Goal: Task Accomplishment & Management: Use online tool/utility

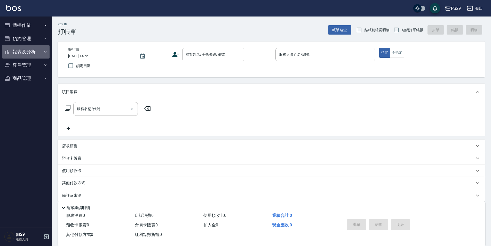
click at [26, 48] on button "報表及分析" at bounding box center [25, 51] width 47 height 13
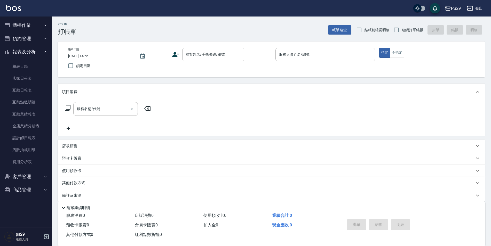
drag, startPoint x: 32, startPoint y: 44, endPoint x: 32, endPoint y: 48, distance: 4.1
click at [32, 48] on ul "櫃檯作業 打帳單 帳單列表 現金收支登錄 高階收支登錄 材料自購登錄 每日結帳 排班表 現場電腦打卡 預約管理 預約管理 單日預約紀錄 單週預約紀錄 報表及分…" at bounding box center [25, 108] width 47 height 182
click at [32, 42] on button "預約管理" at bounding box center [25, 38] width 47 height 13
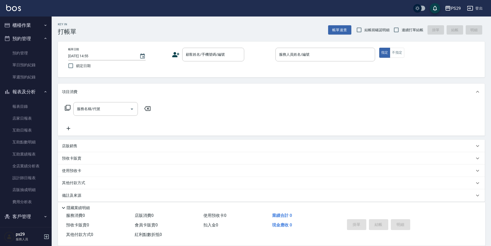
click at [38, 37] on button "預約管理" at bounding box center [25, 38] width 47 height 13
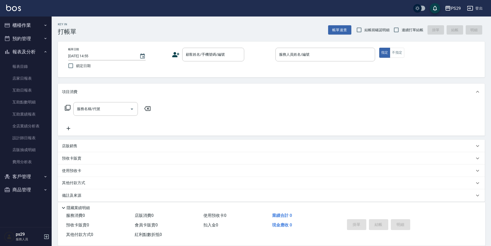
drag, startPoint x: 37, startPoint y: 48, endPoint x: 31, endPoint y: 35, distance: 14.4
click at [35, 49] on button "報表及分析" at bounding box center [25, 51] width 47 height 13
click at [31, 28] on button "櫃檯作業" at bounding box center [25, 25] width 47 height 13
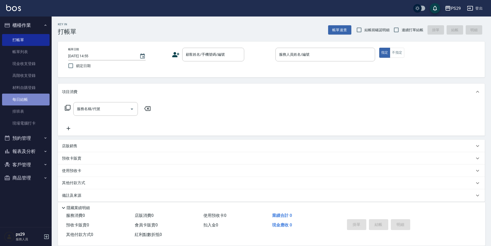
click at [28, 99] on link "每日結帳" at bounding box center [25, 100] width 47 height 12
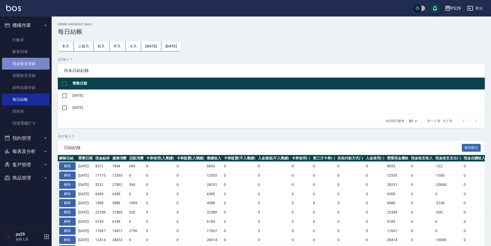
click at [32, 66] on link "現金收支登錄" at bounding box center [25, 64] width 47 height 12
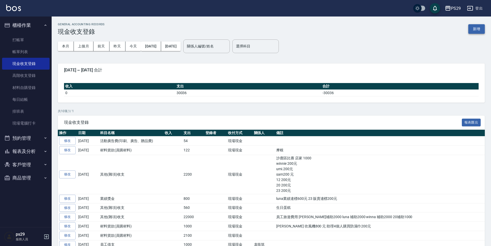
click at [474, 33] on button "新增" at bounding box center [476, 29] width 17 height 10
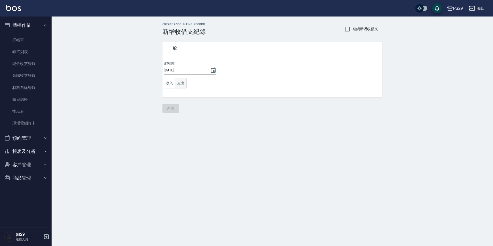
click at [182, 83] on button "支出" at bounding box center [181, 83] width 12 height 11
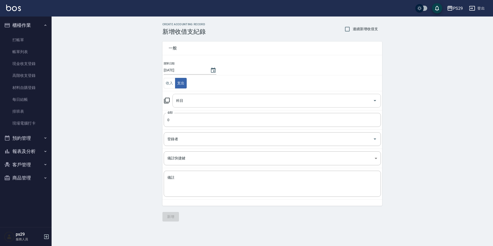
click at [184, 103] on input "科目" at bounding box center [273, 100] width 196 height 9
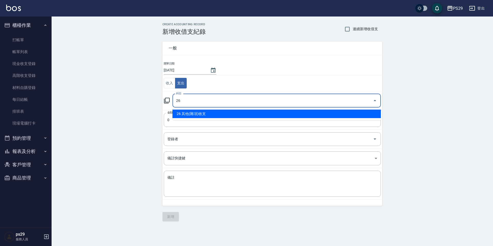
click at [180, 104] on input "26" at bounding box center [273, 100] width 196 height 9
click at [196, 111] on li "26 其他(雜項)收支" at bounding box center [277, 114] width 208 height 9
type input "26 其他(雜項)收支"
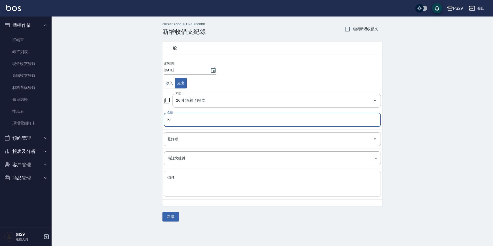
type input "63"
click at [191, 176] on textarea "備註" at bounding box center [272, 184] width 210 height 18
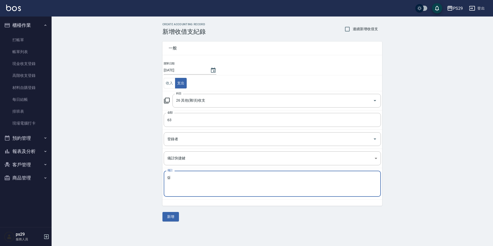
type textarea "g"
type textarea "雙面膠"
click at [149, 205] on div "CREATE ACCOUNTING RECORD 新增收借支紀錄 連續新增收借支 一般 開單日期 [DATE] 收入 支出 科目 26 其他(雜項)收支 科目…" at bounding box center [273, 122] width 442 height 211
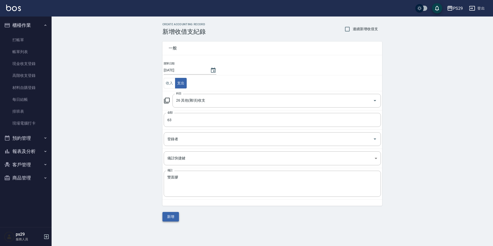
click at [175, 215] on button "新增" at bounding box center [171, 217] width 17 height 10
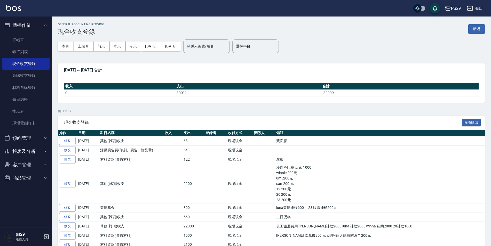
click at [10, 14] on div "PS29 登出" at bounding box center [245, 8] width 491 height 17
click at [9, 7] on img at bounding box center [13, 8] width 15 height 6
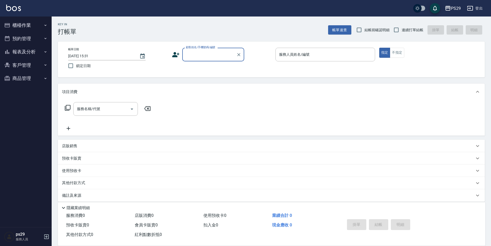
click at [45, 29] on button "櫃檯作業" at bounding box center [25, 25] width 47 height 13
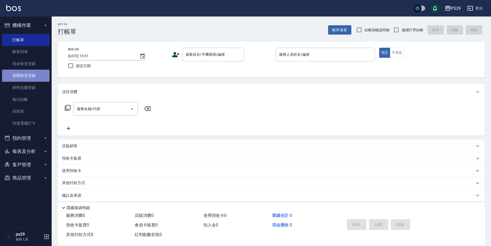
click at [36, 74] on link "高階收支登錄" at bounding box center [25, 76] width 47 height 12
click at [32, 62] on link "現金收支登錄" at bounding box center [25, 64] width 47 height 12
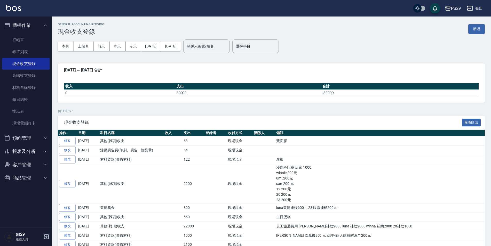
click at [5, 5] on div "PS29 登出" at bounding box center [245, 8] width 491 height 17
click at [14, 6] on img at bounding box center [13, 8] width 15 height 6
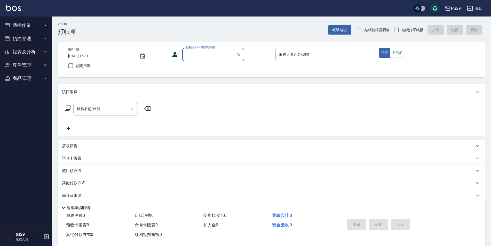
click at [8, 11] on link at bounding box center [13, 8] width 15 height 7
click at [10, 6] on img at bounding box center [13, 8] width 15 height 6
click at [13, 5] on img at bounding box center [13, 8] width 15 height 6
